Goal: Task Accomplishment & Management: Use online tool/utility

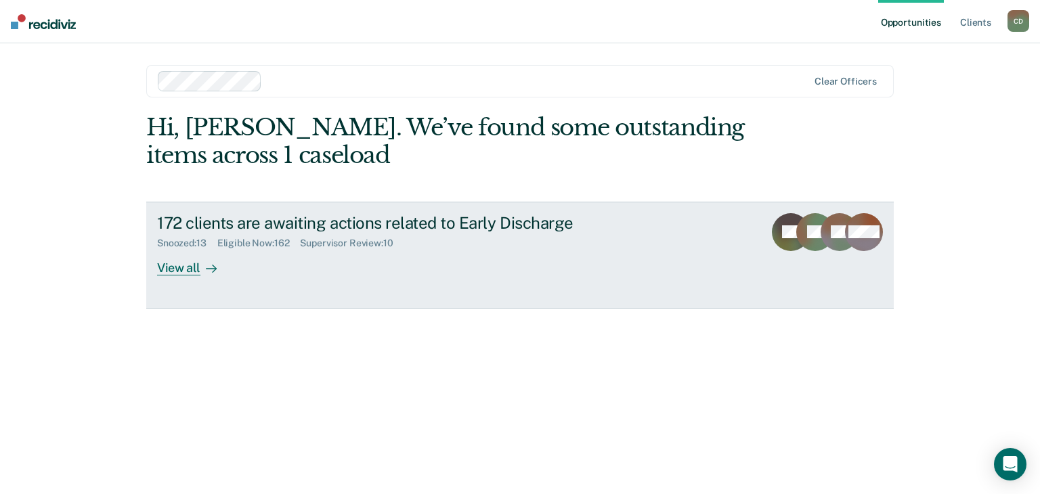
click at [203, 270] on div at bounding box center [208, 268] width 16 height 16
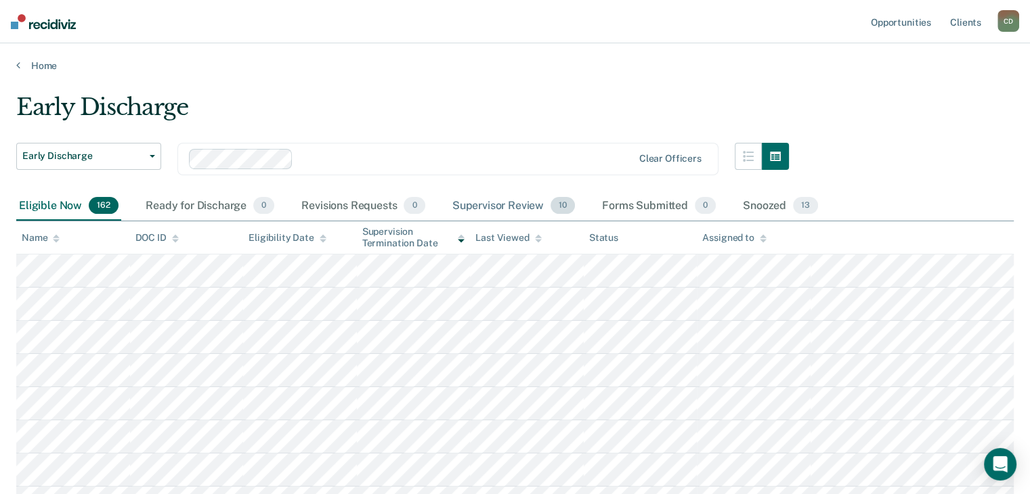
click at [511, 205] on div "Supervisor Review 10" at bounding box center [514, 207] width 128 height 30
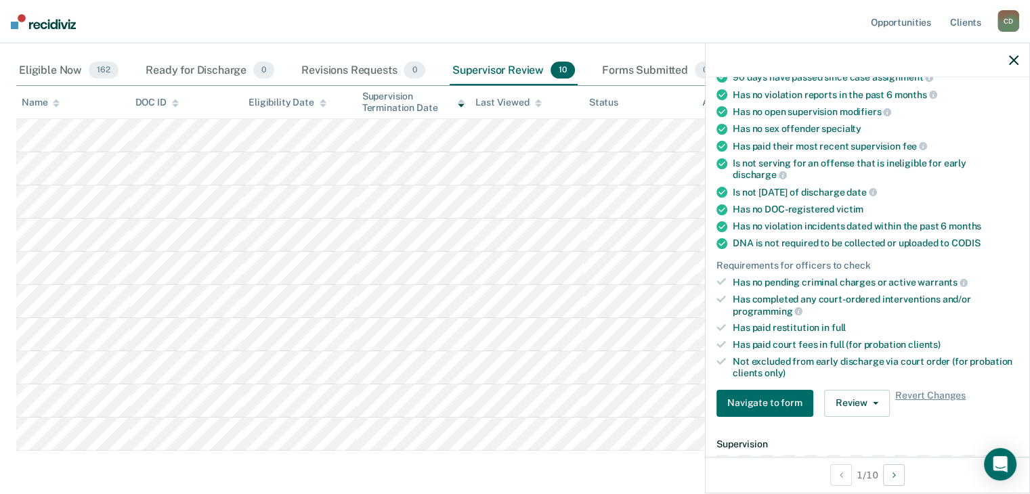
scroll to position [168, 0]
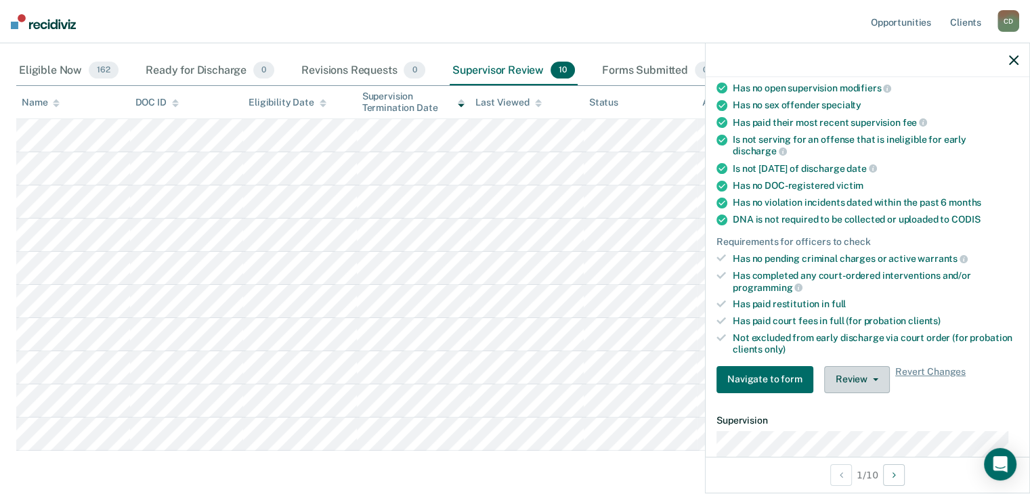
click at [878, 376] on button "Review" at bounding box center [857, 379] width 66 height 27
click at [932, 202] on div "Has no violation incidents dated within the past 6 months" at bounding box center [876, 203] width 286 height 12
click at [682, 28] on nav "Opportunities Client s [PERSON_NAME] C D Profile How it works Log Out" at bounding box center [515, 21] width 1030 height 43
click at [1017, 57] on icon "button" at bounding box center [1013, 60] width 9 height 9
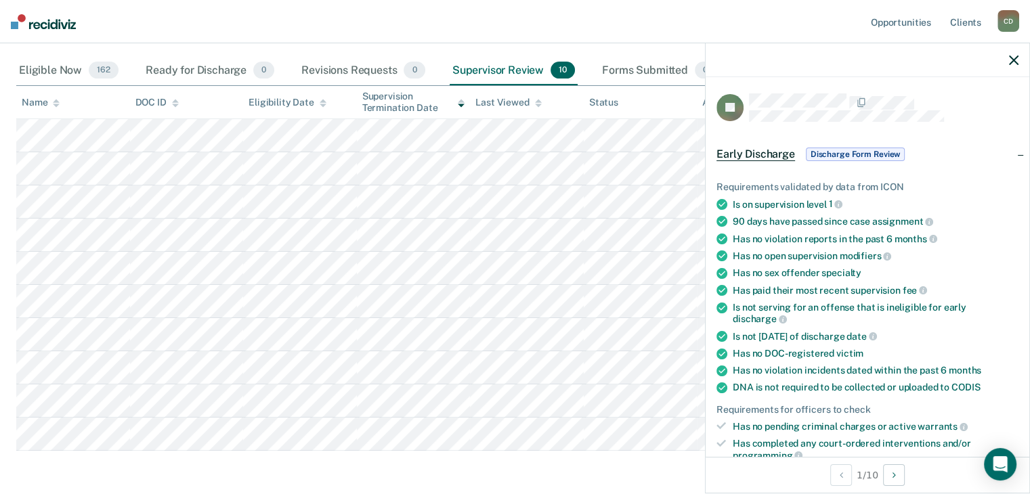
click at [854, 153] on span "Discharge Form Review" at bounding box center [855, 155] width 99 height 14
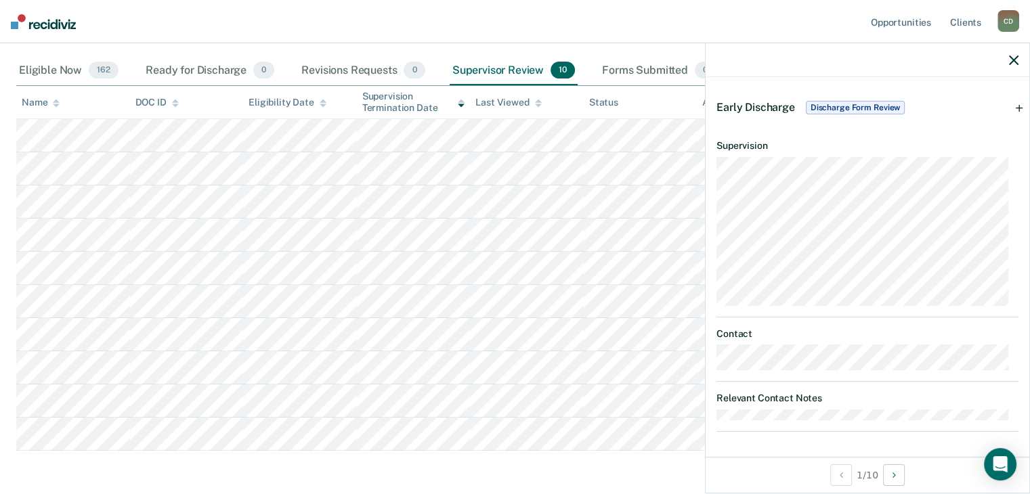
scroll to position [0, 0]
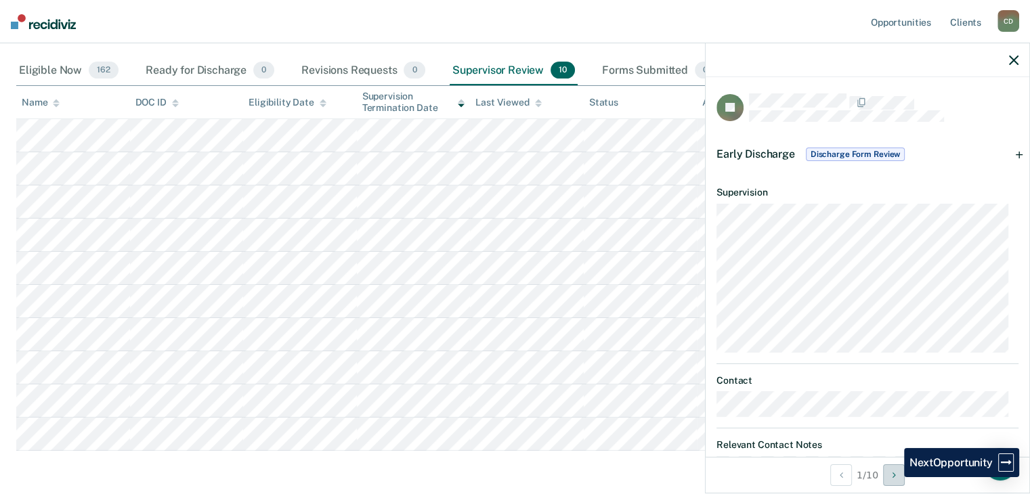
click at [894, 477] on icon "Next Opportunity" at bounding box center [894, 475] width 3 height 9
click at [1017, 62] on icon "button" at bounding box center [1013, 60] width 9 height 9
